Goal: Complete application form

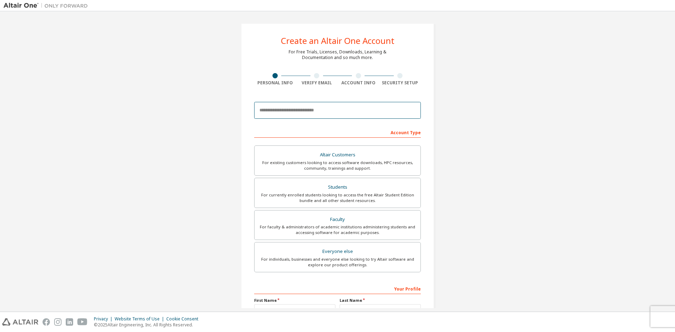
click at [304, 103] on input "email" at bounding box center [337, 110] width 167 height 17
type input "**********"
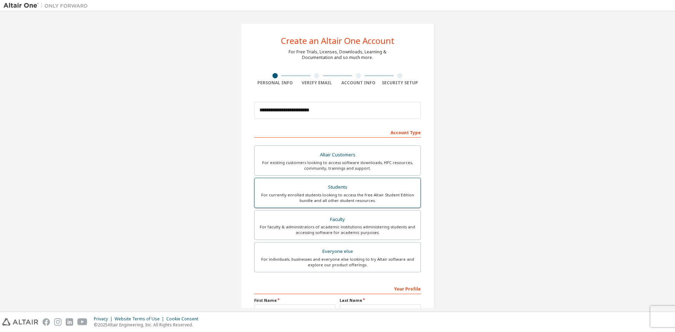
click at [348, 198] on div "For currently enrolled students looking to access the free Altair Student Editi…" at bounding box center [337, 197] width 157 height 11
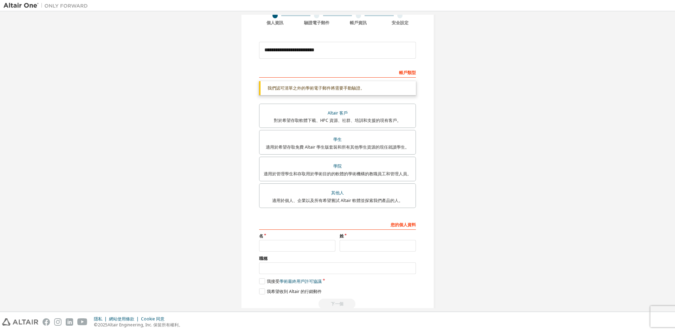
scroll to position [64, 0]
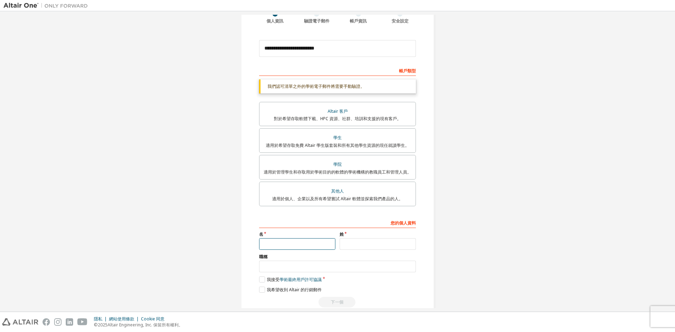
click at [279, 241] on input "text" at bounding box center [297, 244] width 76 height 12
type input "*"
type input "**"
click at [369, 243] on input "text" at bounding box center [378, 244] width 76 height 12
type input "*"
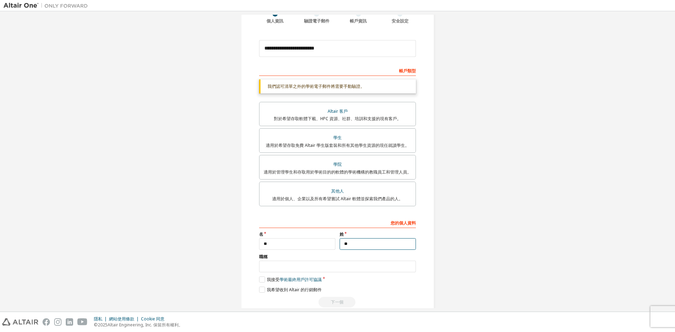
type input "*"
click at [354, 262] on input "text" at bounding box center [337, 267] width 157 height 12
type input "**"
click at [260, 277] on label "我接受 學術 最終用戶許可協議" at bounding box center [290, 280] width 63 height 6
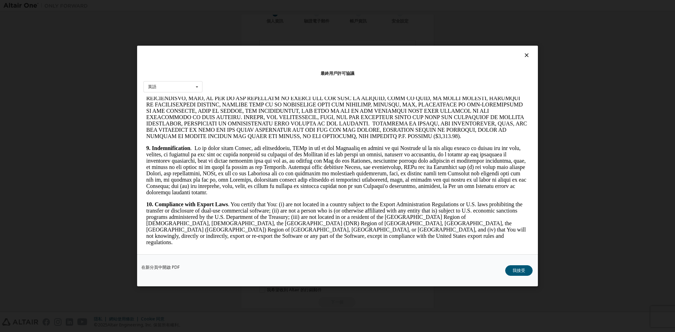
scroll to position [808, 0]
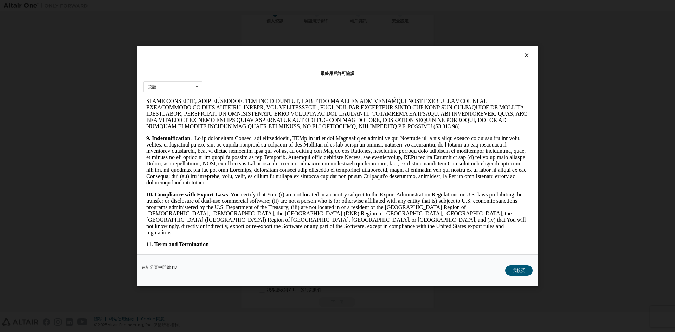
click at [520, 264] on div "在新分頁中開啟 PDF 我接受" at bounding box center [337, 270] width 401 height 32
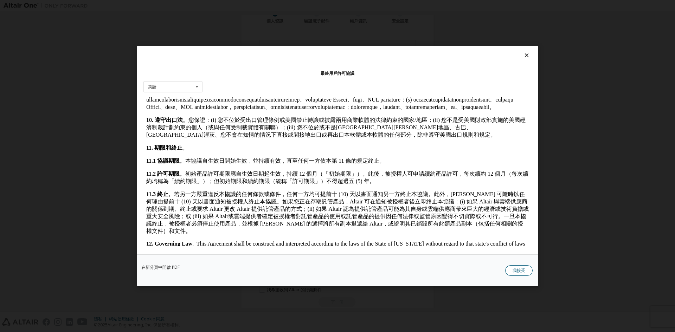
click at [518, 268] on font "我接受" at bounding box center [519, 271] width 13 height 6
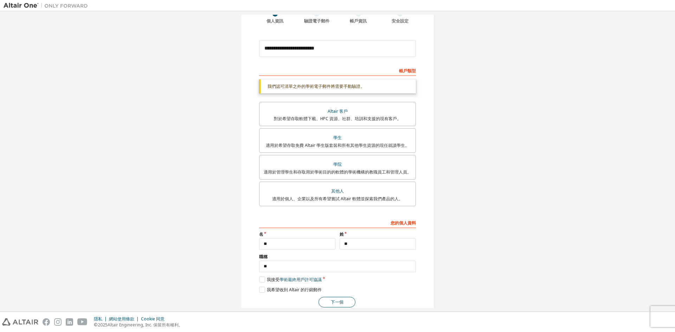
click at [333, 301] on font "下一個" at bounding box center [337, 302] width 13 height 6
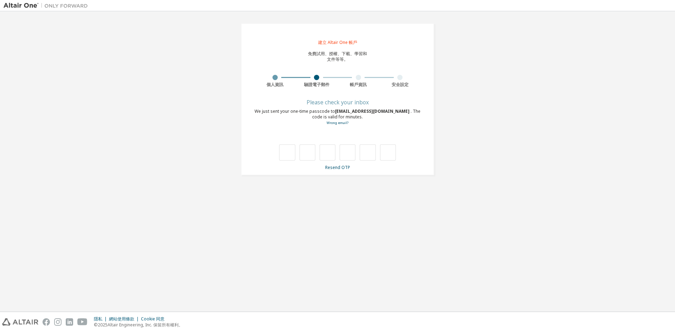
scroll to position [0, 0]
click at [331, 169] on font "重新發送一次性密碼" at bounding box center [337, 168] width 38 height 6
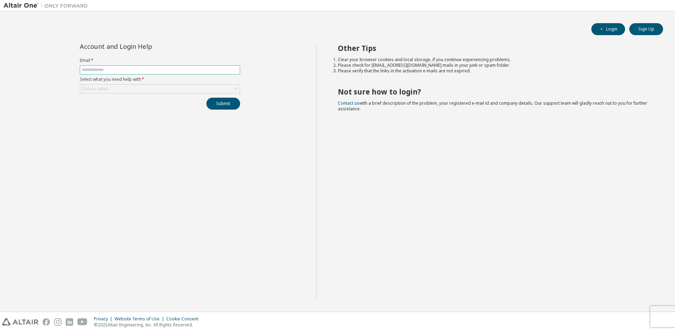
click at [161, 66] on span at bounding box center [160, 69] width 160 height 9
click at [158, 69] on input "text" at bounding box center [160, 70] width 157 height 6
type input "**********"
drag, startPoint x: 141, startPoint y: 87, endPoint x: 139, endPoint y: 92, distance: 5.7
click at [141, 88] on div "Click to select" at bounding box center [160, 89] width 160 height 8
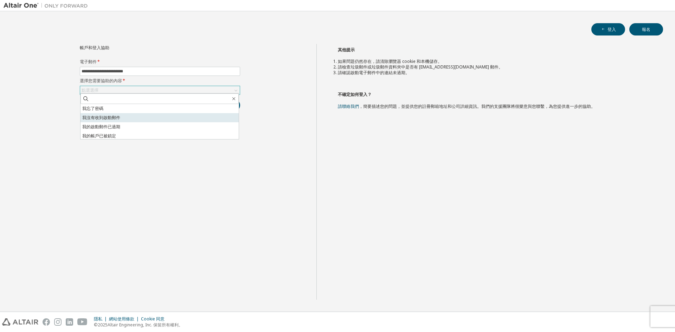
click at [149, 119] on li "我沒有收到啟動郵件" at bounding box center [159, 117] width 158 height 9
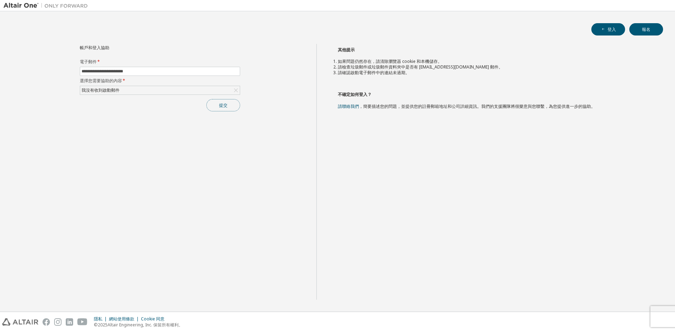
click at [214, 102] on button "提交" at bounding box center [223, 105] width 34 height 12
